Goal: Find specific page/section: Find specific page/section

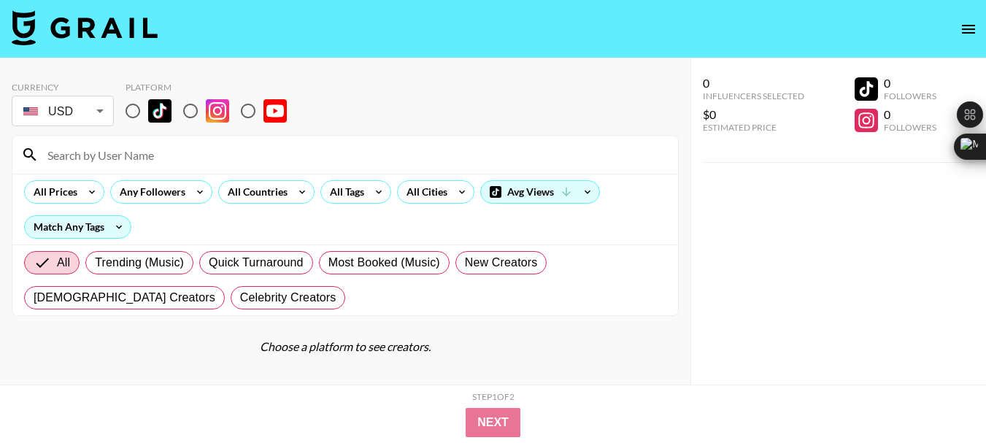
click at [188, 115] on input "radio" at bounding box center [190, 111] width 31 height 31
radio input "true"
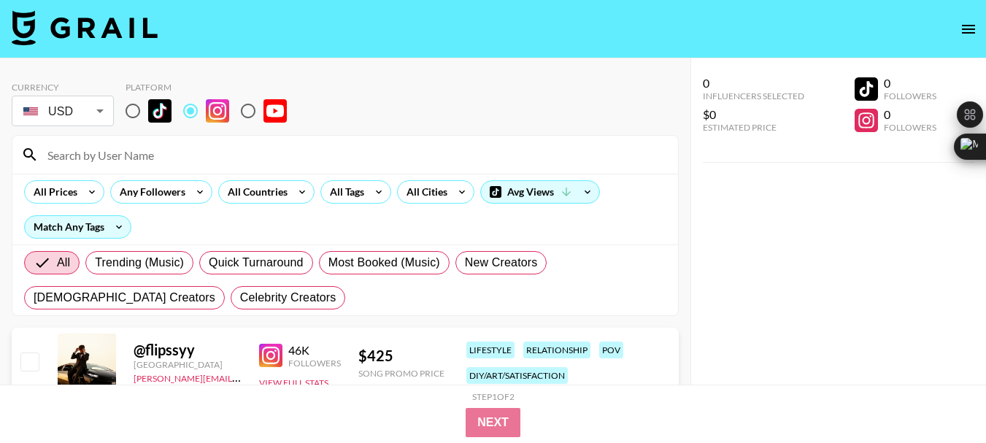
click at [150, 158] on input at bounding box center [354, 154] width 630 height 23
paste input "beaudunn"
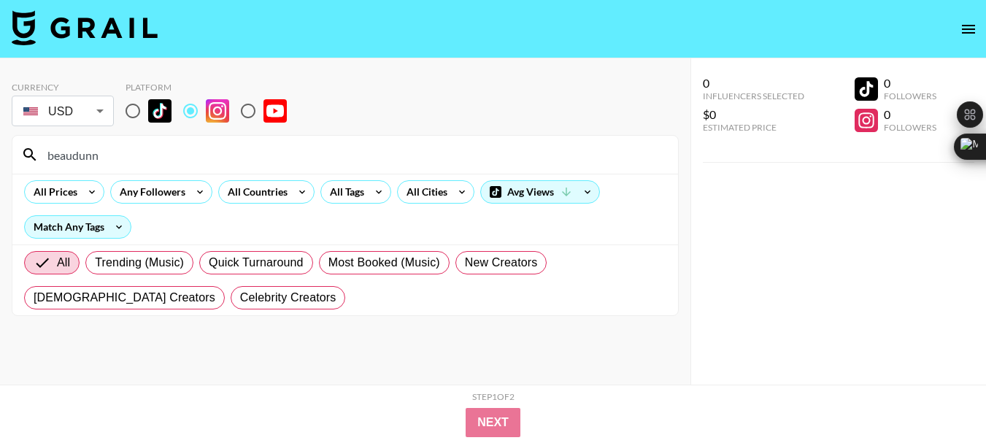
type input "beaudunn"
click at [85, 159] on input "beaudunn" at bounding box center [354, 154] width 630 height 23
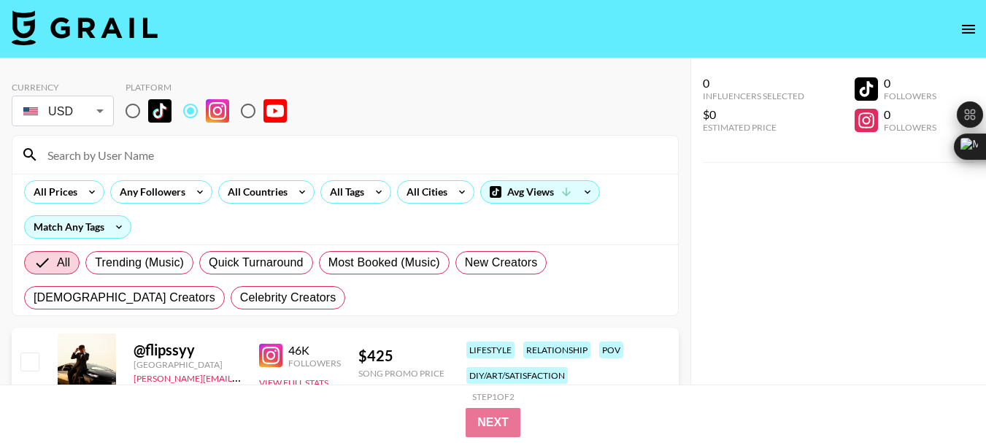
paste input "lairdhamilton"
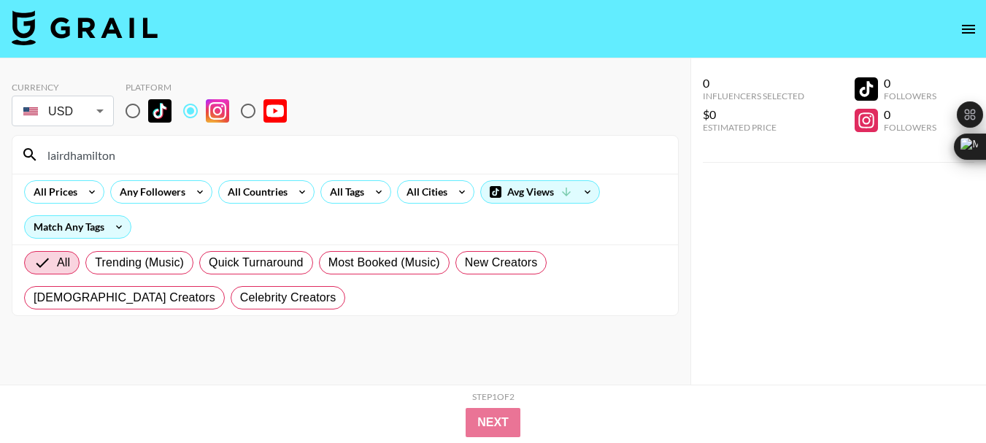
type input "lairdhamilton"
click at [95, 148] on input "lairdhamilton" at bounding box center [354, 154] width 630 height 23
click at [94, 148] on input "lairdhamilton" at bounding box center [354, 154] width 630 height 23
click at [93, 148] on input "lairdhamilton" at bounding box center [354, 154] width 630 height 23
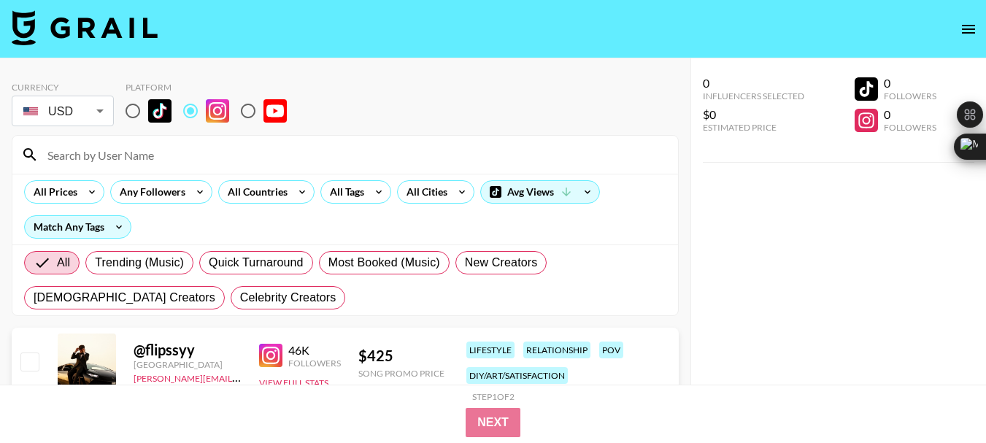
paste input "marchio___"
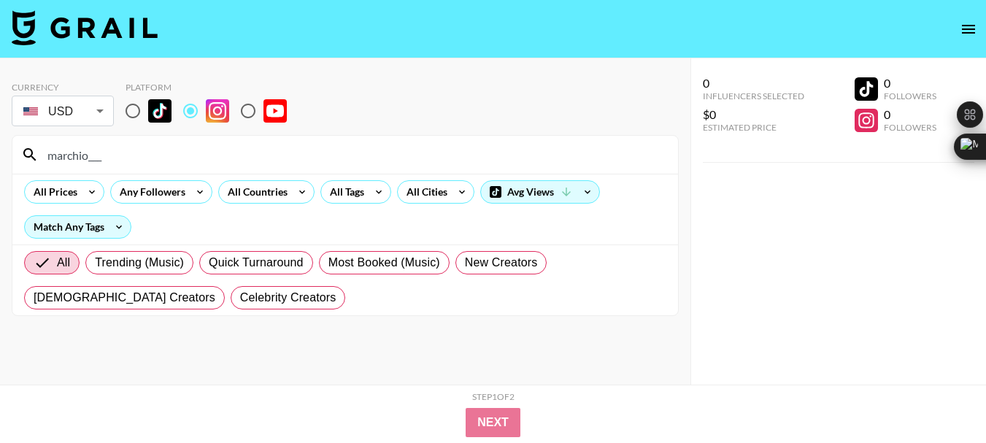
type input "marchio___"
click at [83, 156] on input "marchio___" at bounding box center [354, 154] width 630 height 23
click at [82, 156] on input "marchio___" at bounding box center [354, 154] width 630 height 23
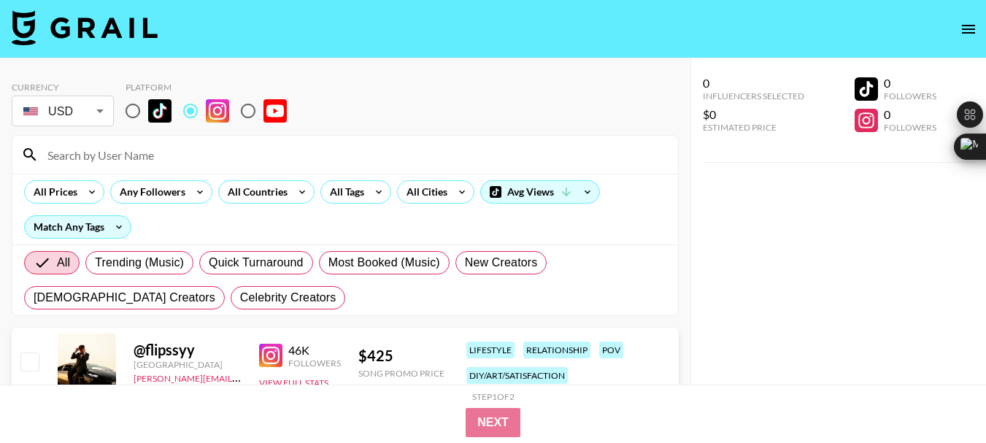
paste input "[PERSON_NAME].[PERSON_NAME]"
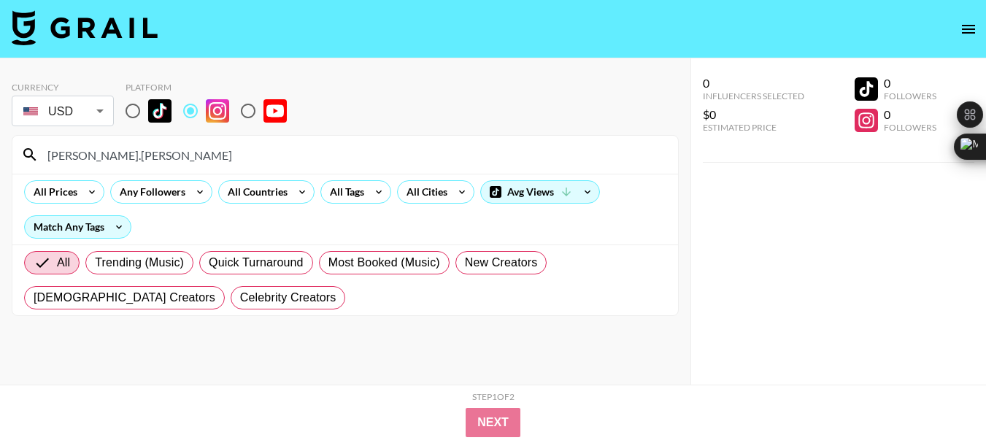
type input "[PERSON_NAME].[PERSON_NAME]"
click at [86, 164] on input "[PERSON_NAME].[PERSON_NAME]" at bounding box center [354, 154] width 630 height 23
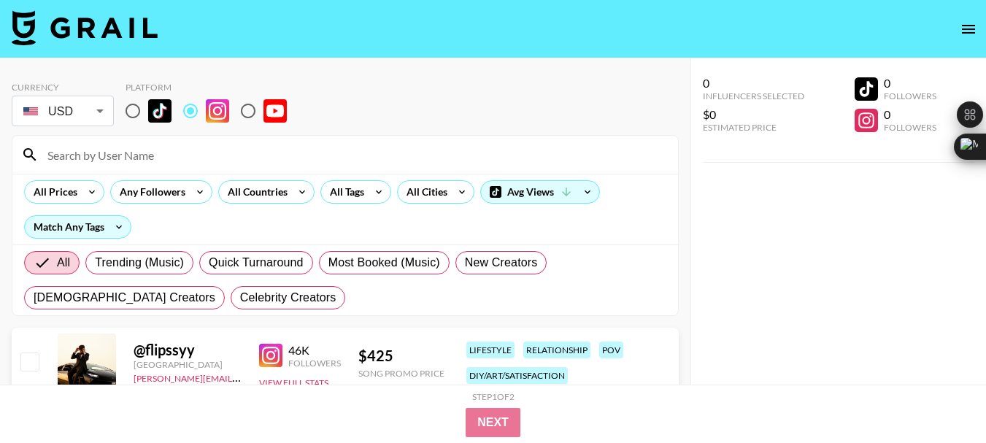
paste input "terrylashley_"
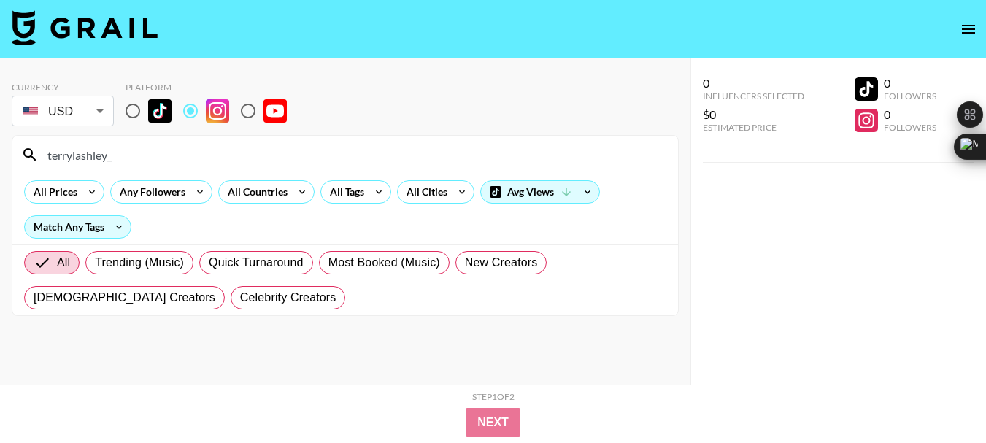
type input "terrylashley_"
click at [86, 156] on input "terrylashley_" at bounding box center [354, 154] width 630 height 23
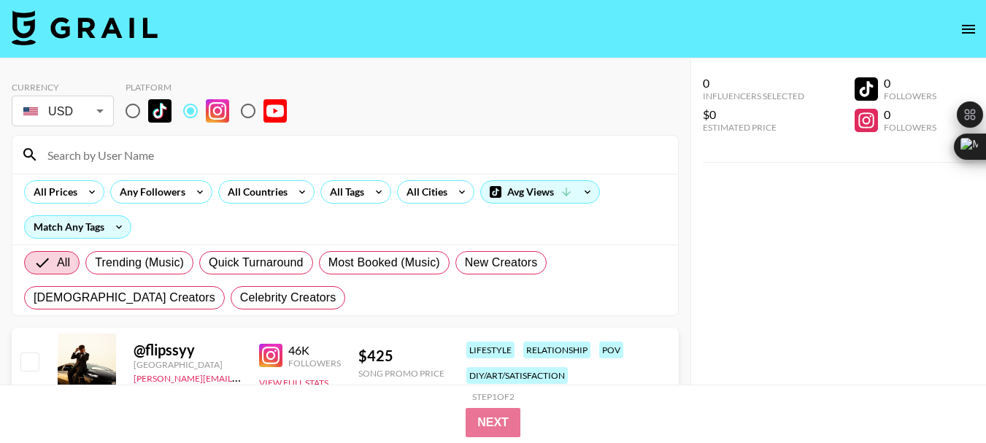
paste input "mbornslater2"
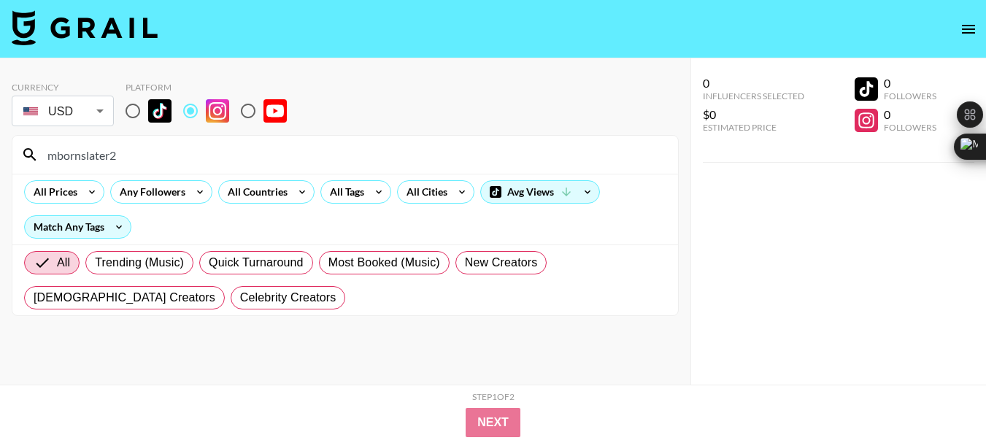
type input "mbornslater2"
click at [101, 158] on input "mbornslater2" at bounding box center [354, 154] width 630 height 23
click at [101, 156] on input "mbornslater2" at bounding box center [354, 154] width 630 height 23
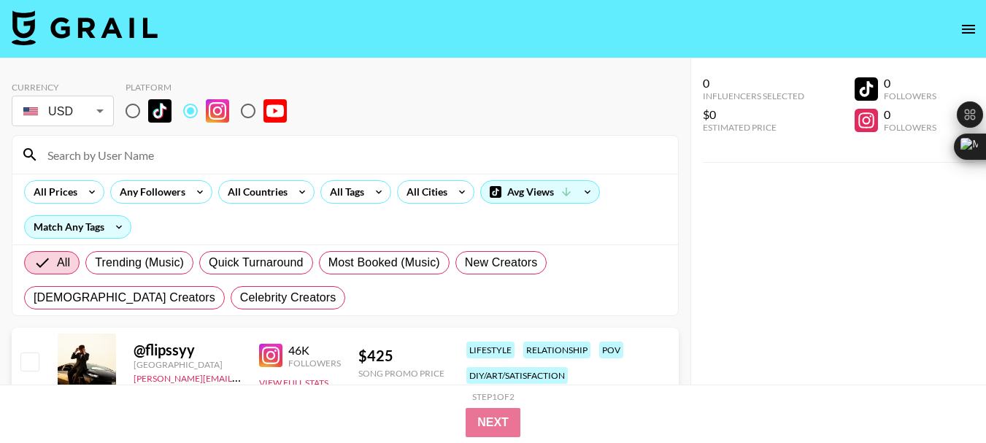
paste input "lsaac.[PERSON_NAME]"
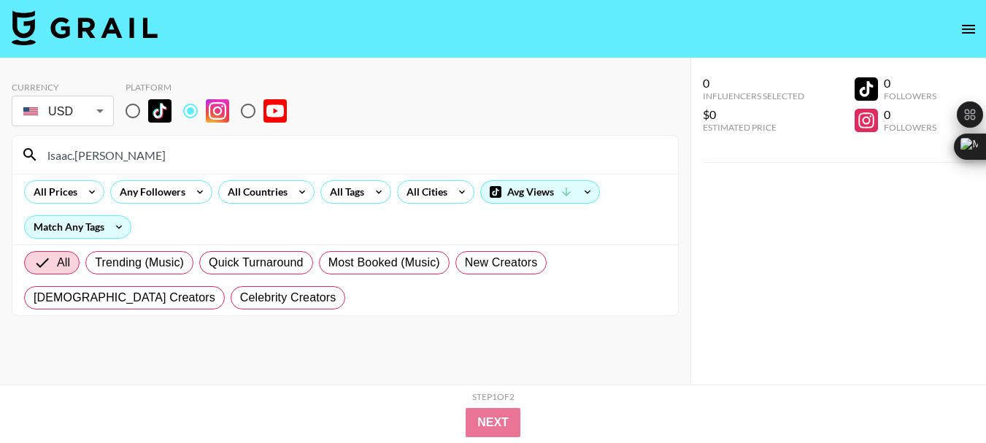
type input "lsaac.[PERSON_NAME]"
click at [90, 160] on input "lsaac.[PERSON_NAME]" at bounding box center [354, 154] width 630 height 23
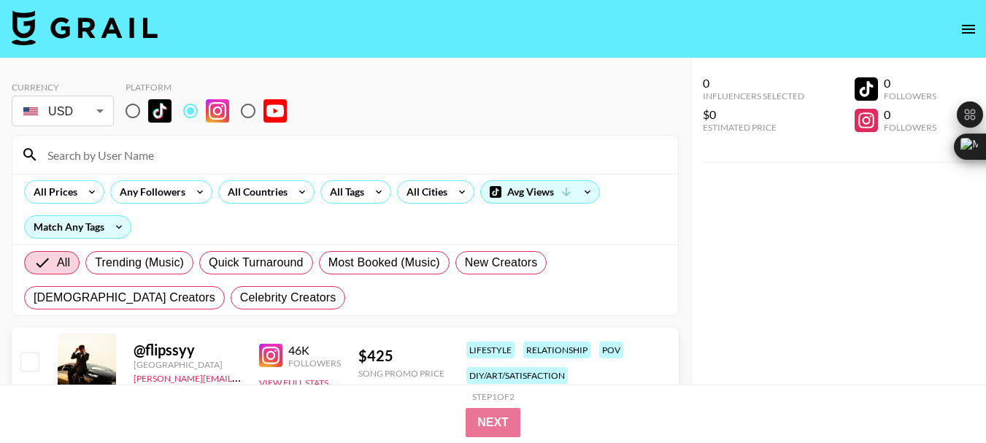
paste input "michaeloquinn"
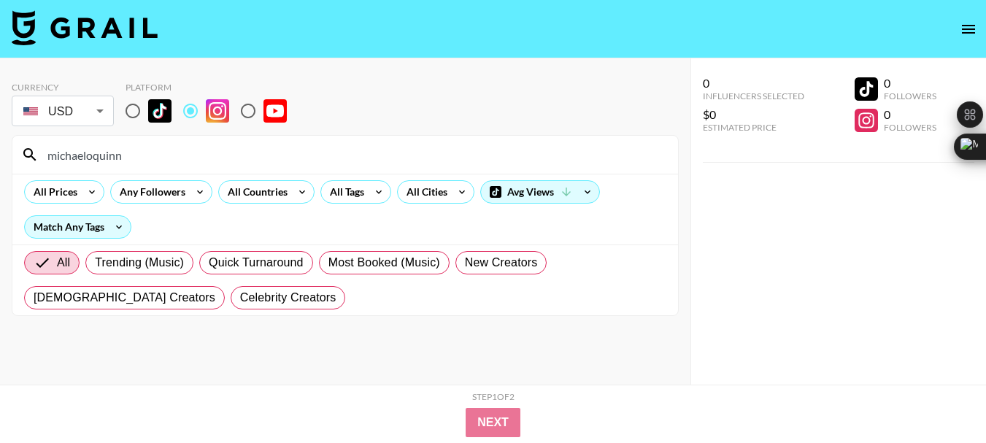
type input "michaeloquinn"
click at [83, 162] on input "michaeloquinn" at bounding box center [354, 154] width 630 height 23
click at [82, 161] on input "michaeloquinn" at bounding box center [354, 154] width 630 height 23
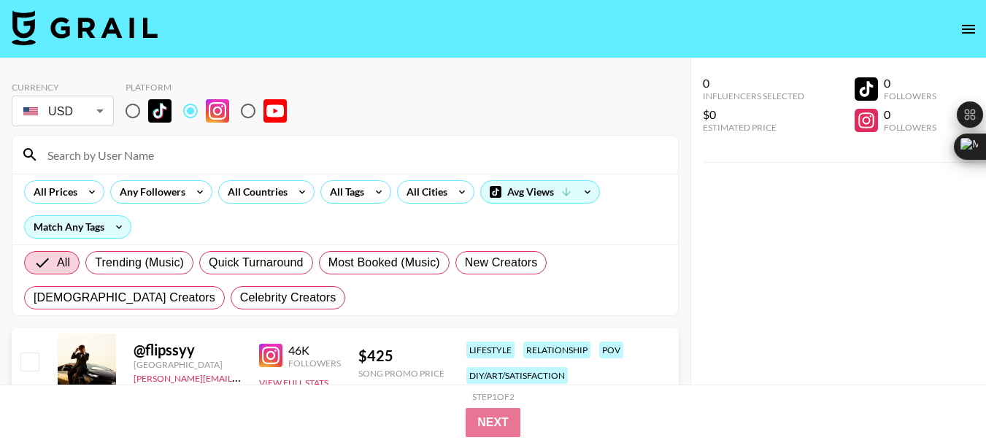
paste input "camjacksonceo"
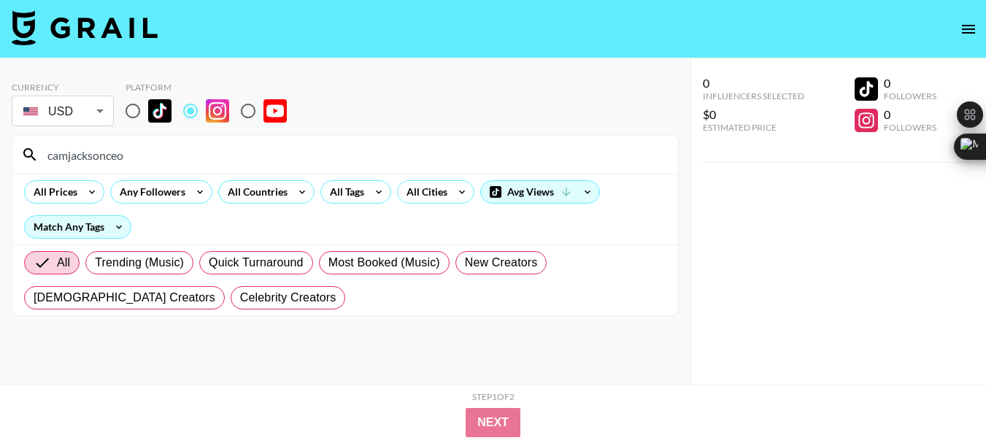
type input "camjacksonceo"
click at [91, 152] on input "camjacksonceo" at bounding box center [354, 154] width 630 height 23
click at [90, 152] on input "camjacksonceo" at bounding box center [354, 154] width 630 height 23
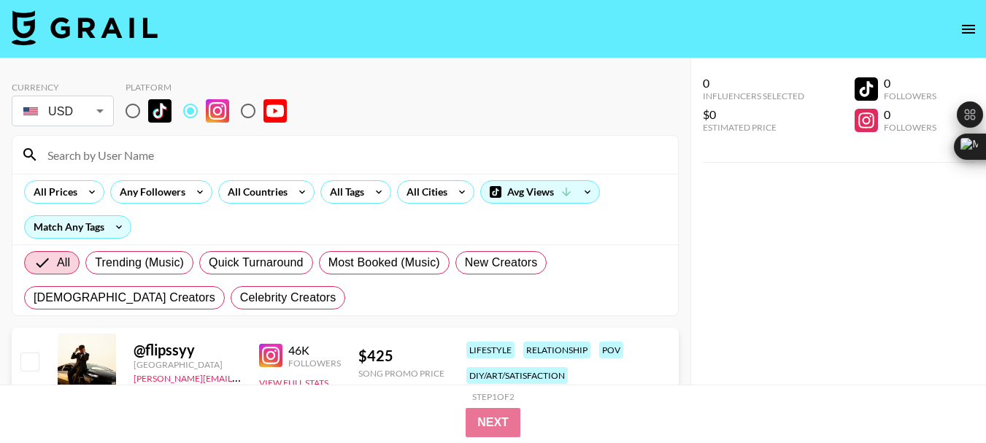
paste input "sheree_denae"
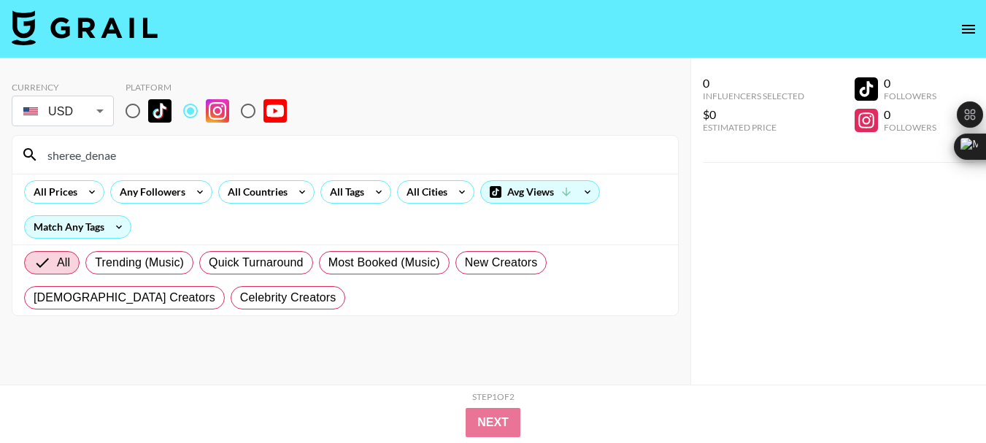
type input "sheree_denae"
click at [106, 160] on input "sheree_denae" at bounding box center [354, 154] width 630 height 23
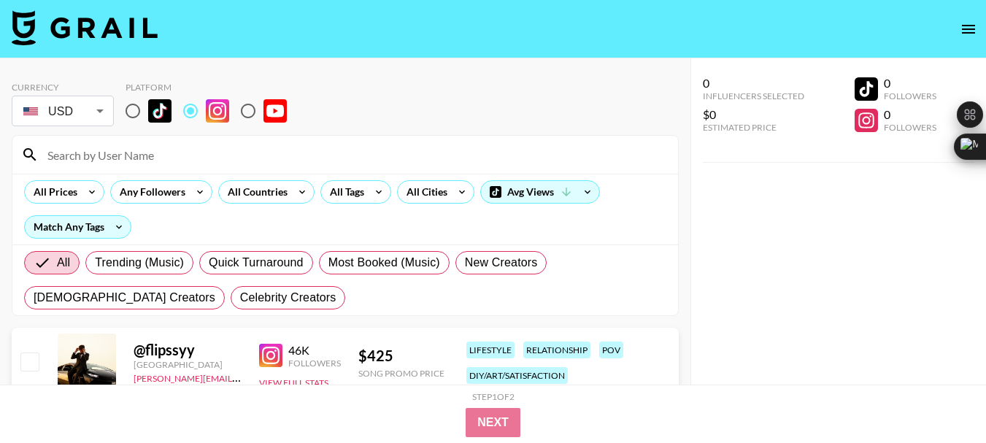
paste input "kyrahenry_"
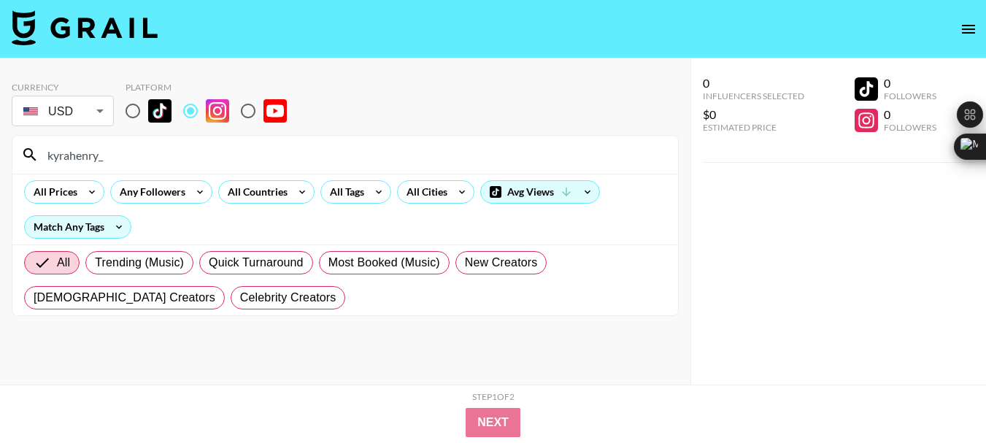
type input "kyrahenry_"
click at [89, 158] on input "kyrahenry_" at bounding box center [354, 154] width 630 height 23
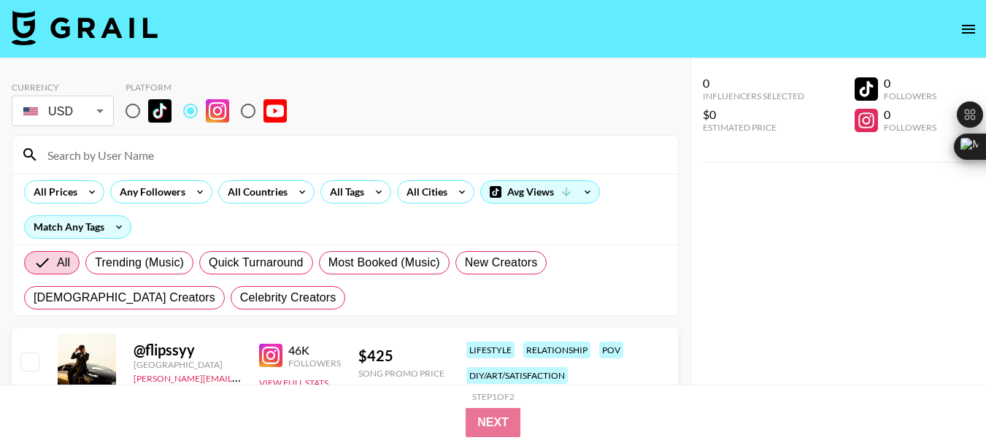
paste input "bezafrehiwot"
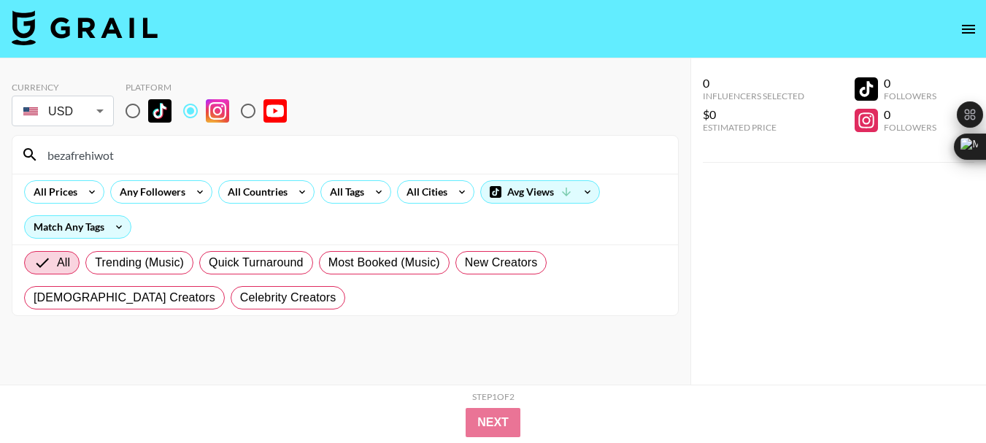
type input "bezafrehiwot"
click at [108, 153] on input "bezafrehiwot" at bounding box center [354, 154] width 630 height 23
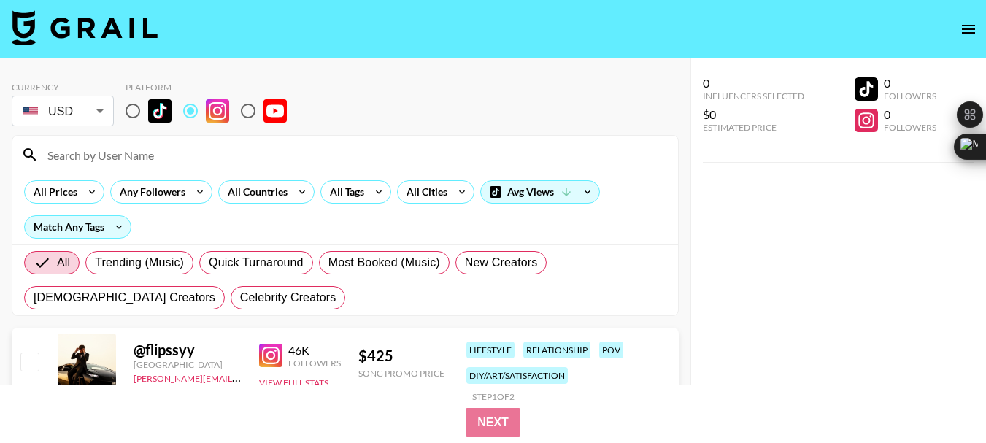
paste input "dhatgirlbecca"
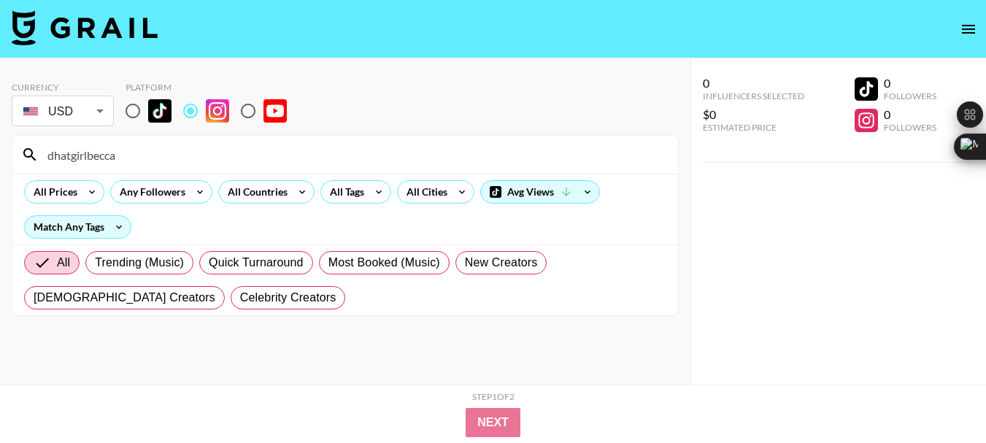
type input "dhatgirlbecca"
